Goal: Check status

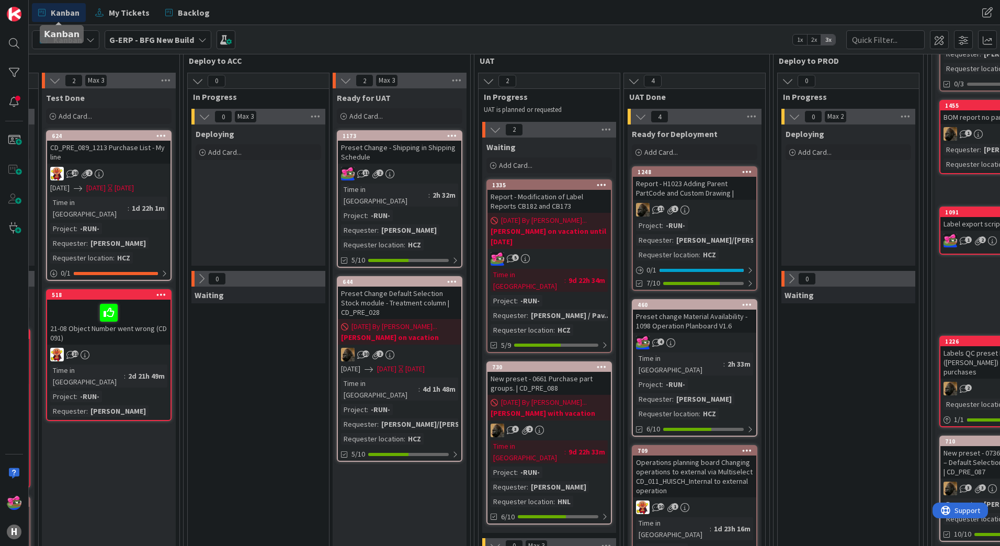
scroll to position [105, 951]
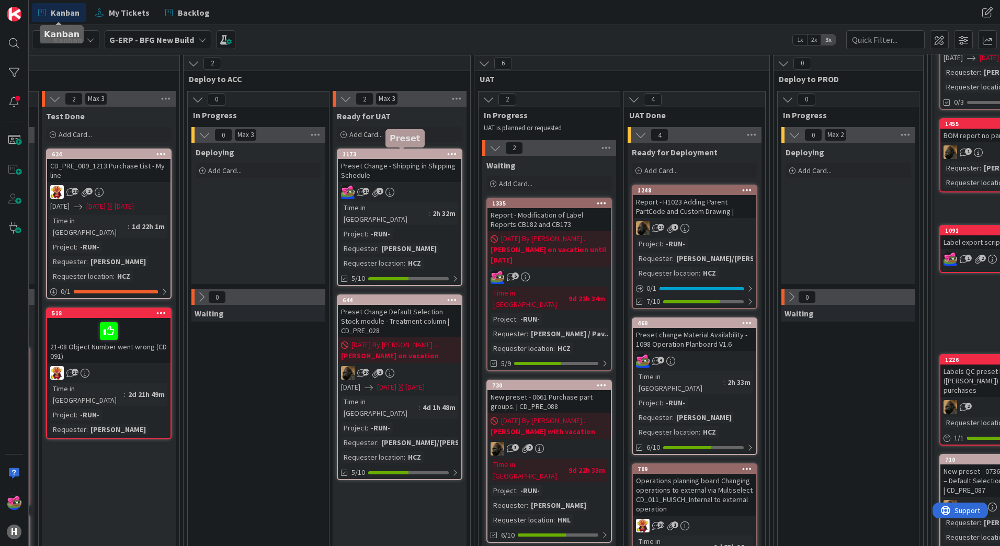
click at [378, 155] on div "1173" at bounding box center [402, 154] width 119 height 7
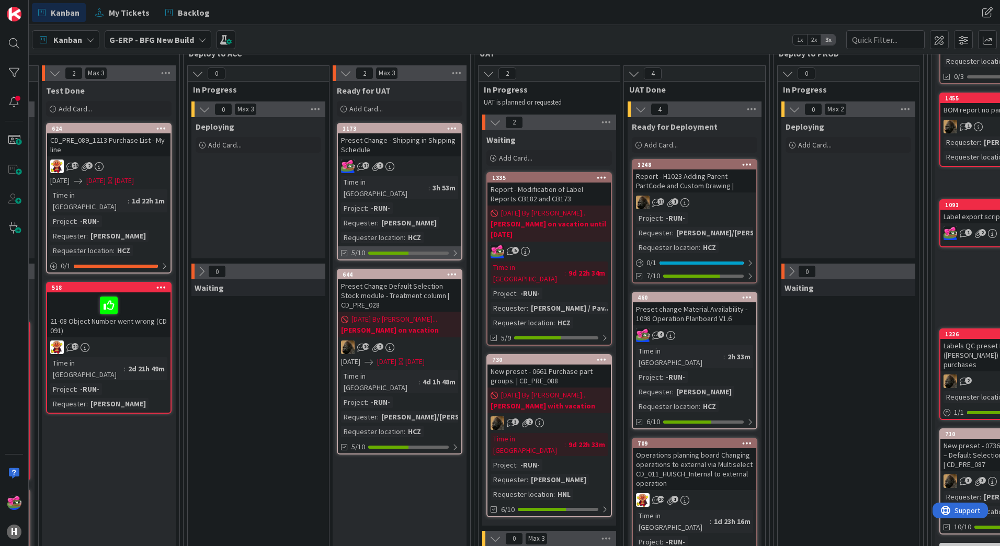
scroll to position [105, 951]
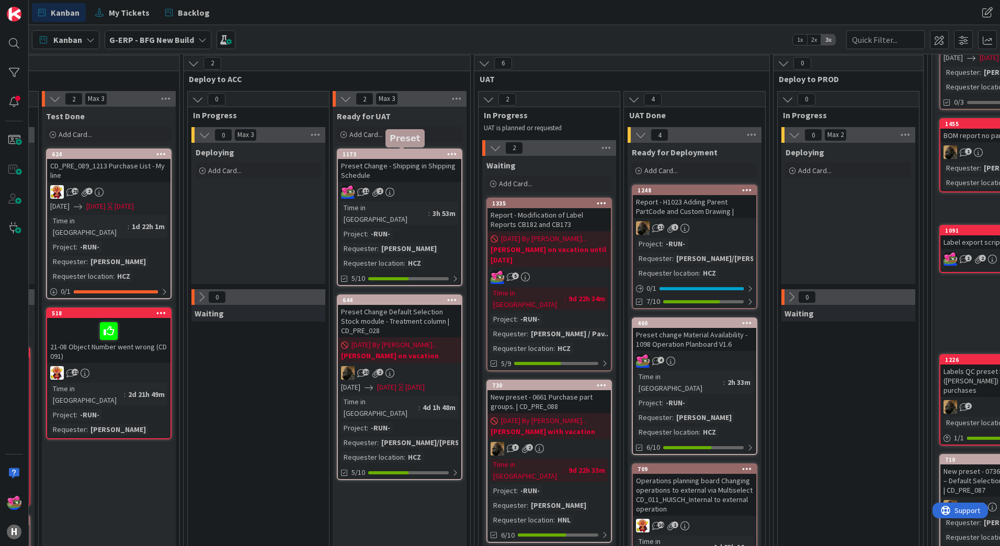
click at [422, 155] on div "1173" at bounding box center [402, 154] width 119 height 7
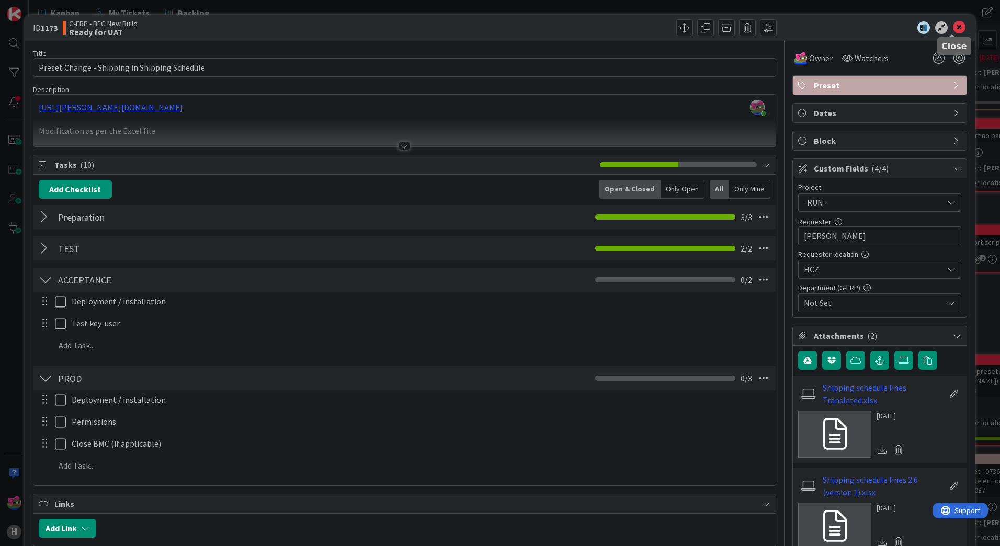
click at [954, 20] on div "ID 1173 G-ERP - BFG New Build Ready for UAT" at bounding box center [500, 28] width 950 height 26
click at [953, 27] on icon at bounding box center [959, 27] width 13 height 13
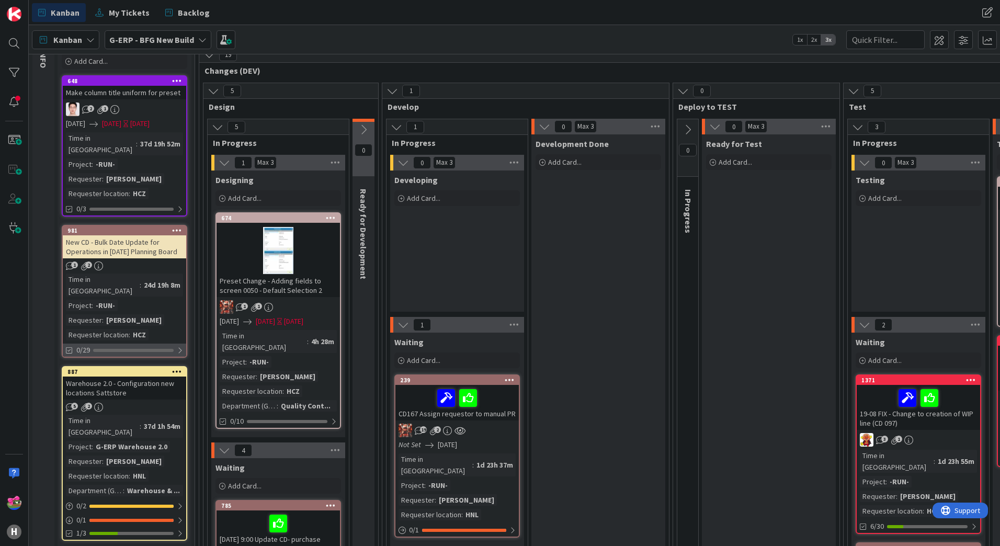
scroll to position [52, 0]
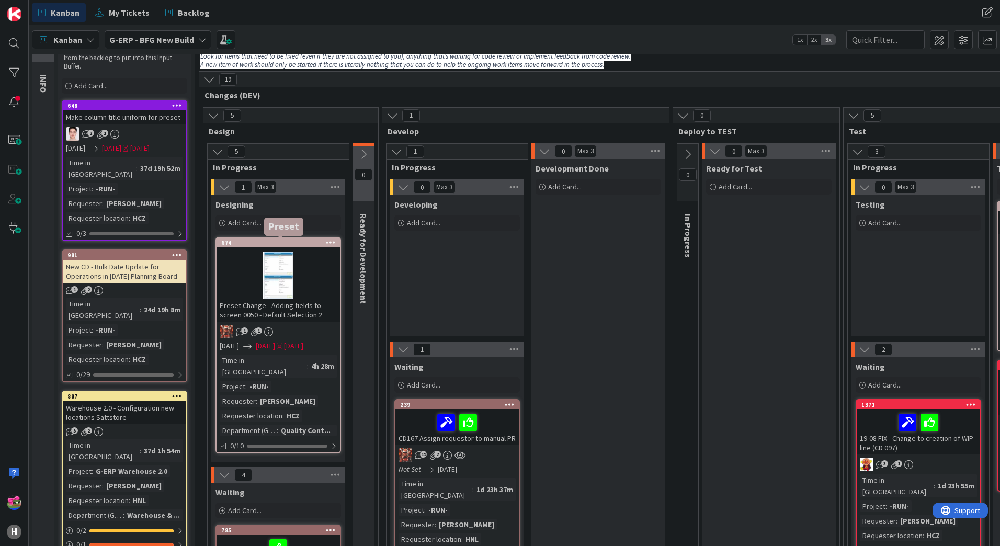
click at [278, 241] on div "674" at bounding box center [280, 242] width 119 height 7
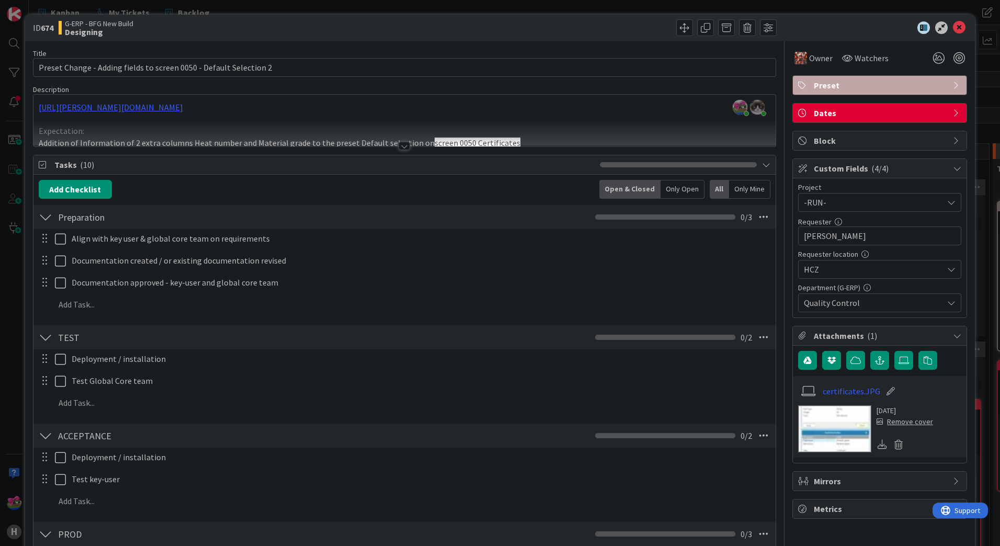
click at [401, 142] on div at bounding box center [405, 146] width 12 height 8
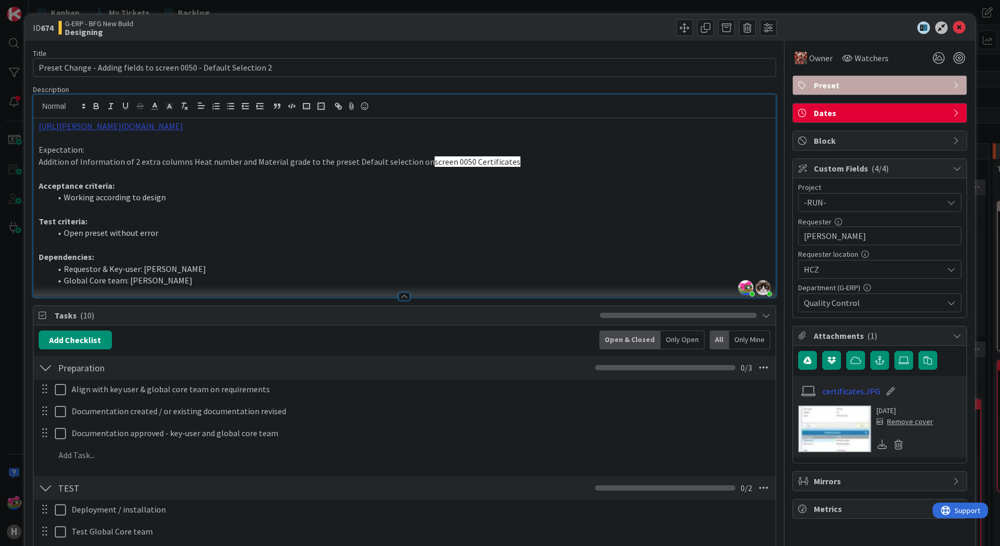
click at [183, 124] on link "[URL][PERSON_NAME][DOMAIN_NAME]" at bounding box center [111, 126] width 144 height 10
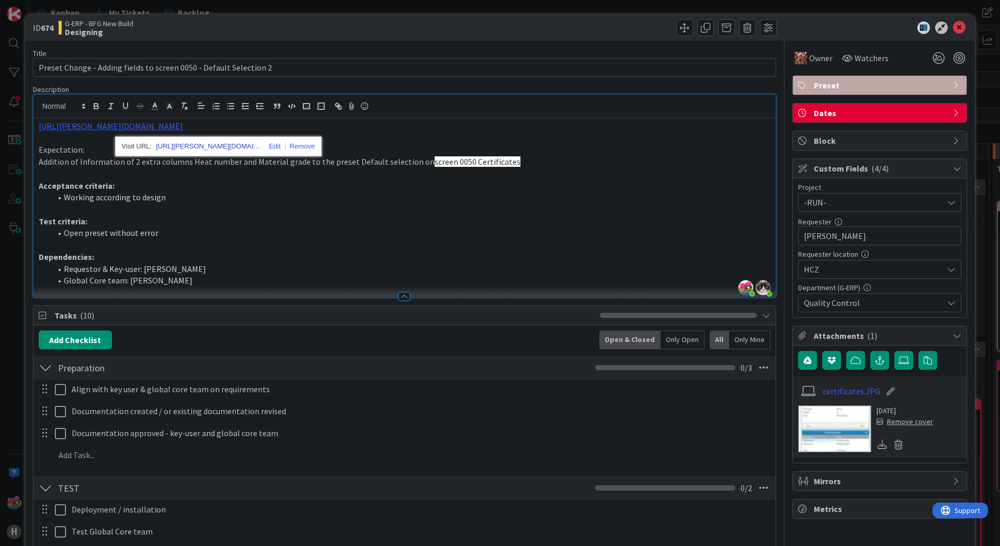
click at [221, 145] on link "[URL][PERSON_NAME][DOMAIN_NAME]" at bounding box center [208, 147] width 105 height 14
